Goal: Transaction & Acquisition: Purchase product/service

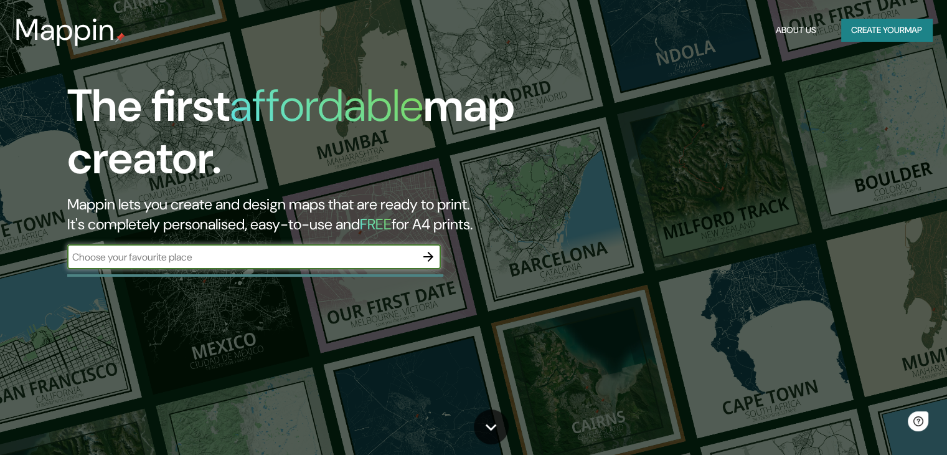
click at [254, 249] on div "​" at bounding box center [254, 256] width 374 height 25
type input "CHCLAYO"
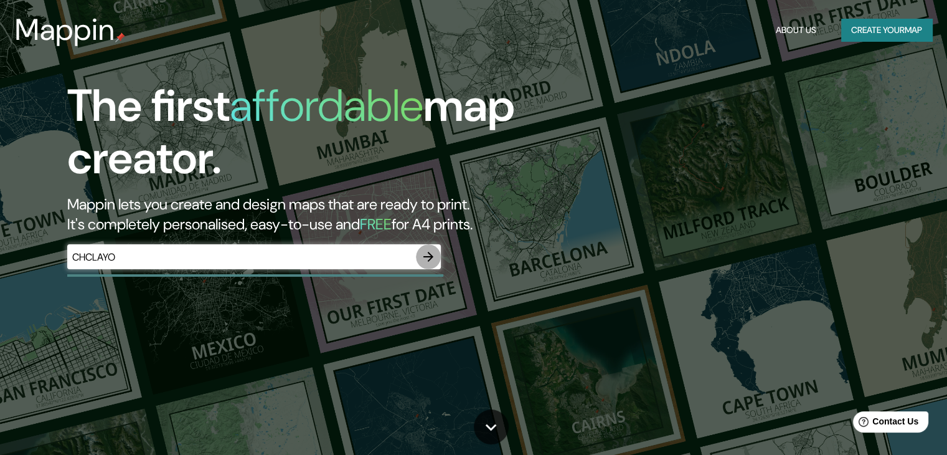
click at [433, 258] on icon "button" at bounding box center [428, 256] width 15 height 15
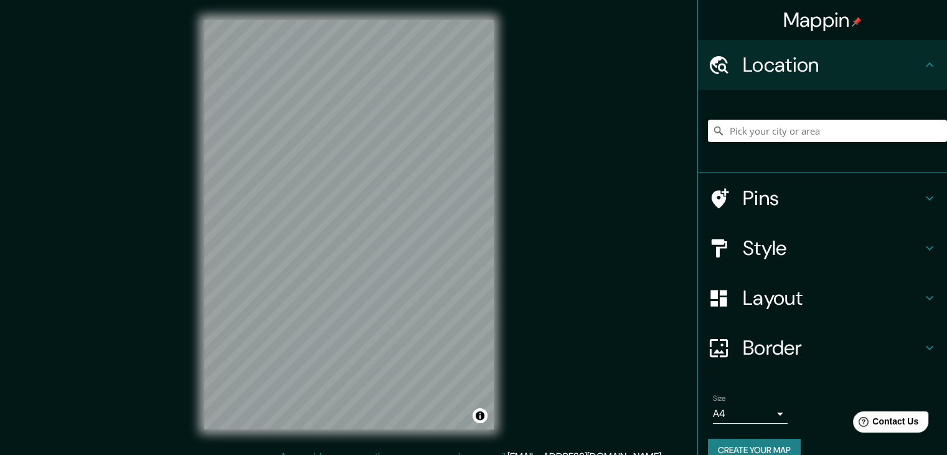
click at [855, 133] on input "Pick your city or area" at bounding box center [827, 131] width 239 height 22
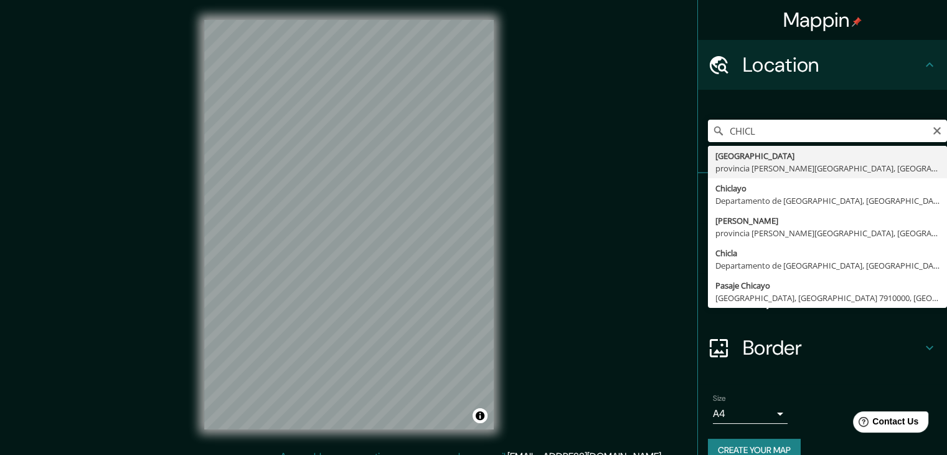
type input "Chiclayo, Departamento de [GEOGRAPHIC_DATA], [GEOGRAPHIC_DATA]"
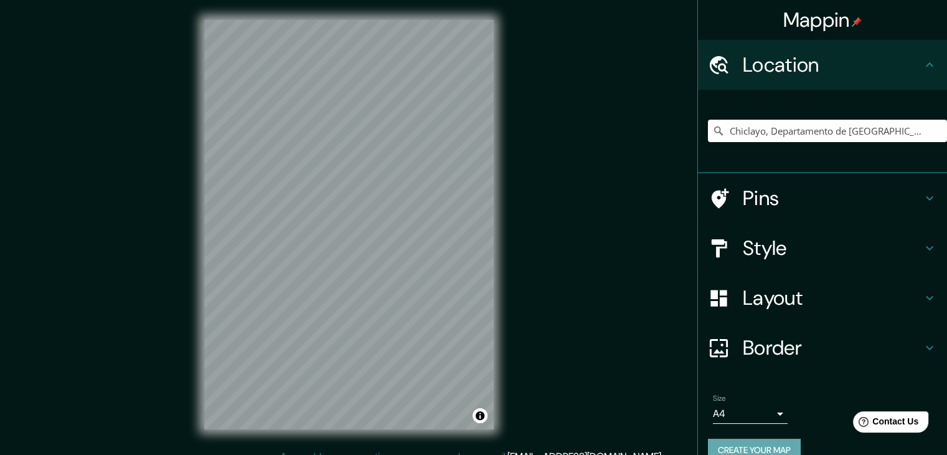
click at [764, 448] on button "Create your map" at bounding box center [754, 449] width 93 height 23
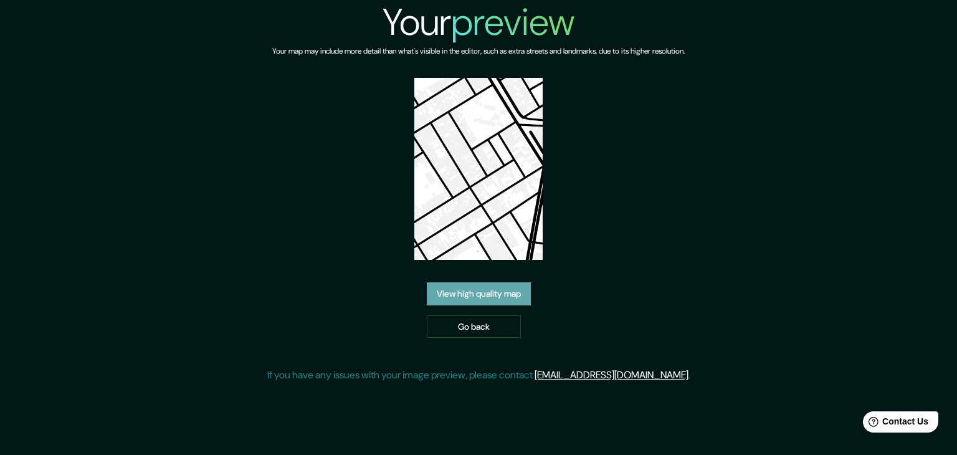
click at [508, 293] on link "View high quality map" at bounding box center [479, 293] width 104 height 23
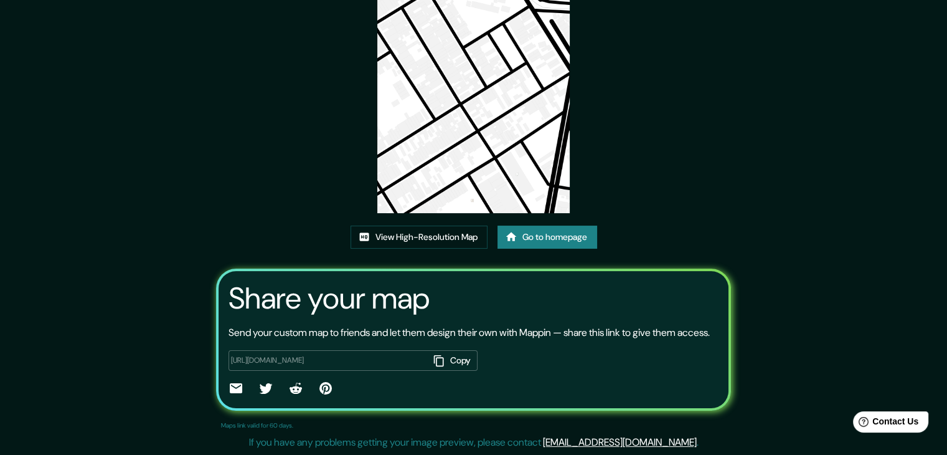
scroll to position [130, 0]
click at [502, 146] on img at bounding box center [473, 76] width 193 height 273
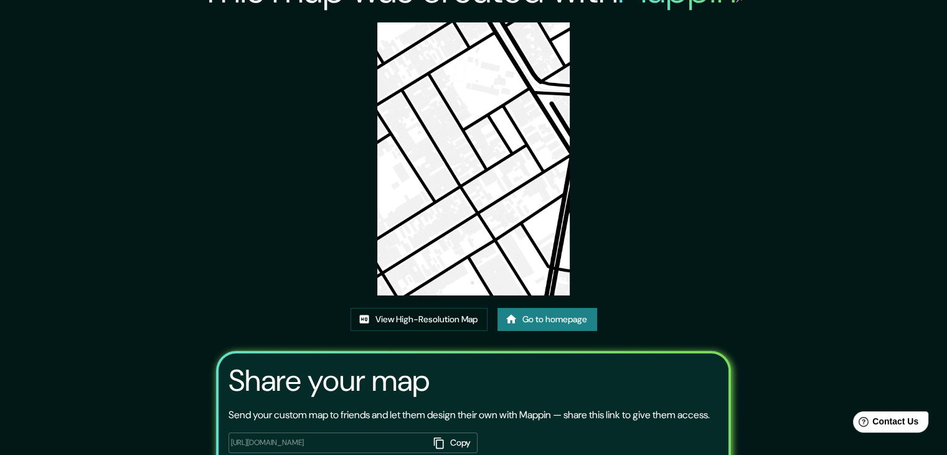
scroll to position [0, 0]
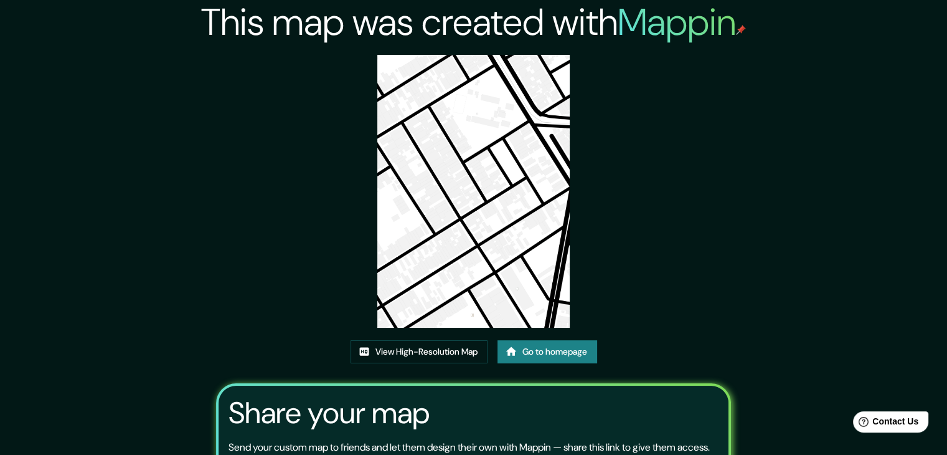
click at [518, 230] on img at bounding box center [473, 191] width 193 height 273
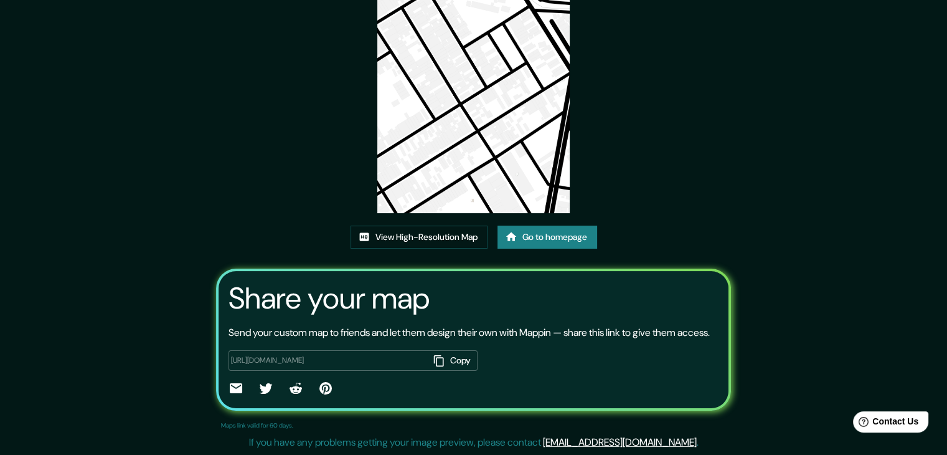
scroll to position [130, 0]
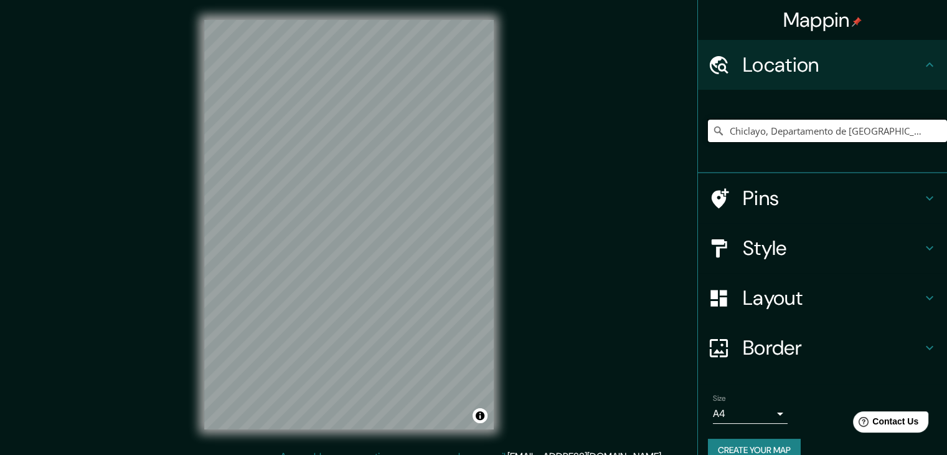
click at [896, 135] on input "Chiclayo, Departamento de [GEOGRAPHIC_DATA], [GEOGRAPHIC_DATA]" at bounding box center [827, 131] width 239 height 22
click at [906, 133] on input "Chiclayo, Departamento de [GEOGRAPHIC_DATA], [GEOGRAPHIC_DATA]" at bounding box center [827, 131] width 239 height 22
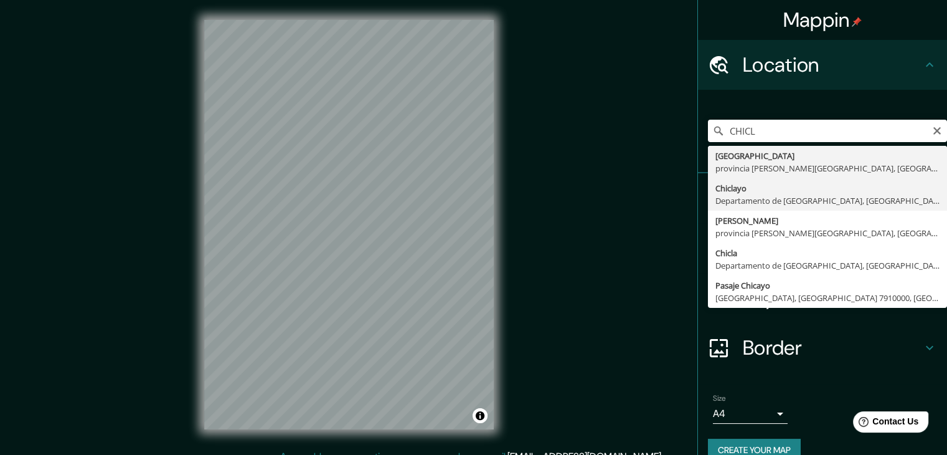
type input "Chiclayo, Departamento de [GEOGRAPHIC_DATA], [GEOGRAPHIC_DATA]"
